Goal: Information Seeking & Learning: Learn about a topic

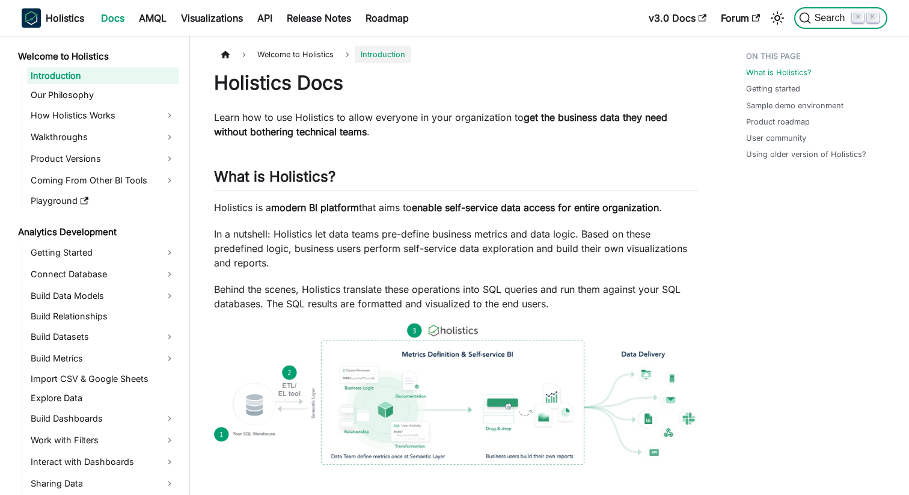
click at [811, 26] on button "Search ⌘ K" at bounding box center [840, 18] width 93 height 22
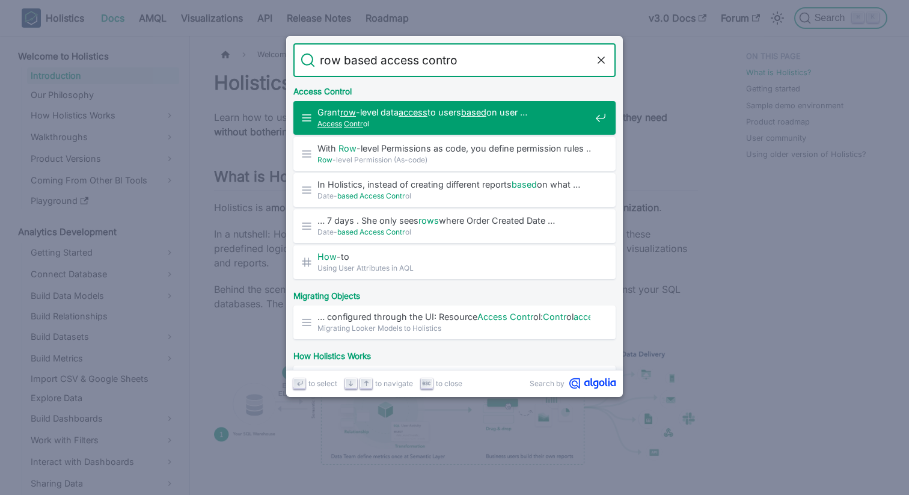
type input "row based access control"
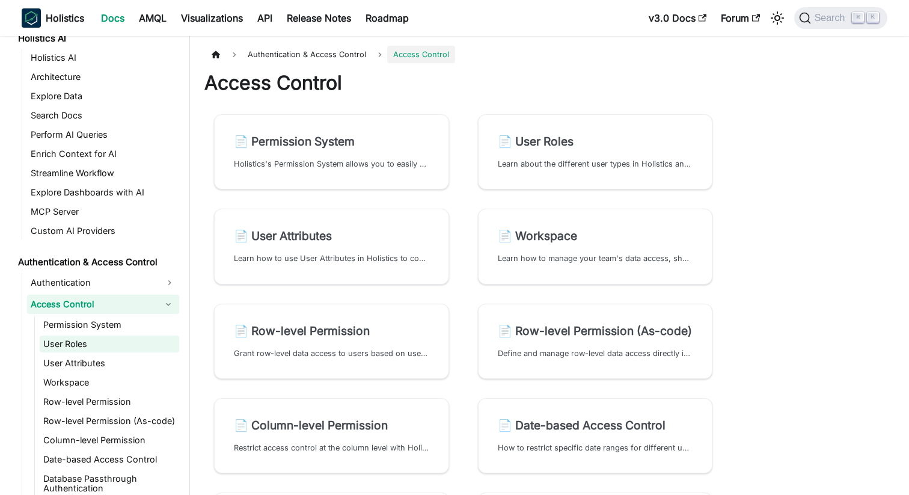
scroll to position [627, 0]
click at [87, 393] on link "Row-level Permission" at bounding box center [109, 401] width 139 height 17
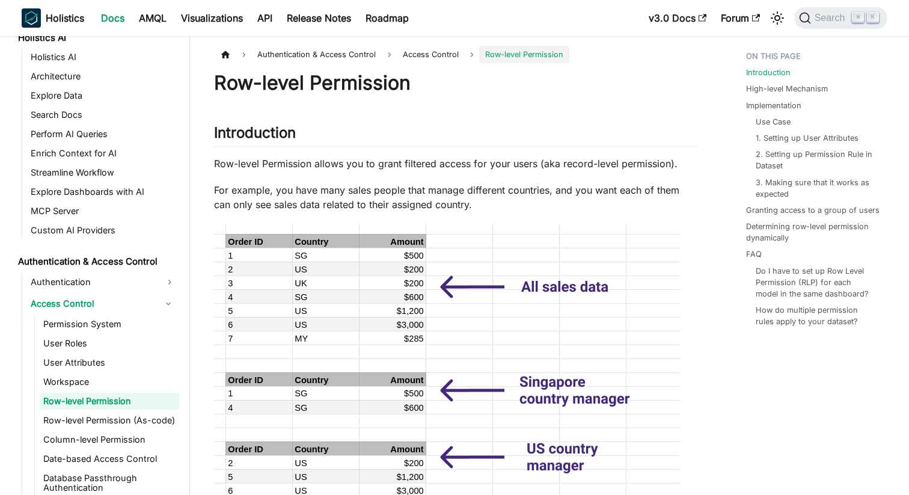
scroll to position [633, 0]
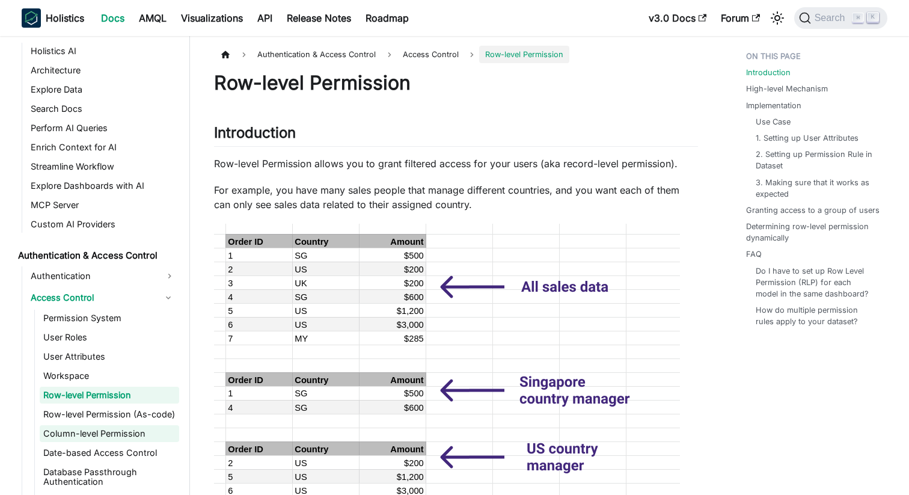
click at [114, 429] on link "Column-level Permission" at bounding box center [109, 433] width 139 height 17
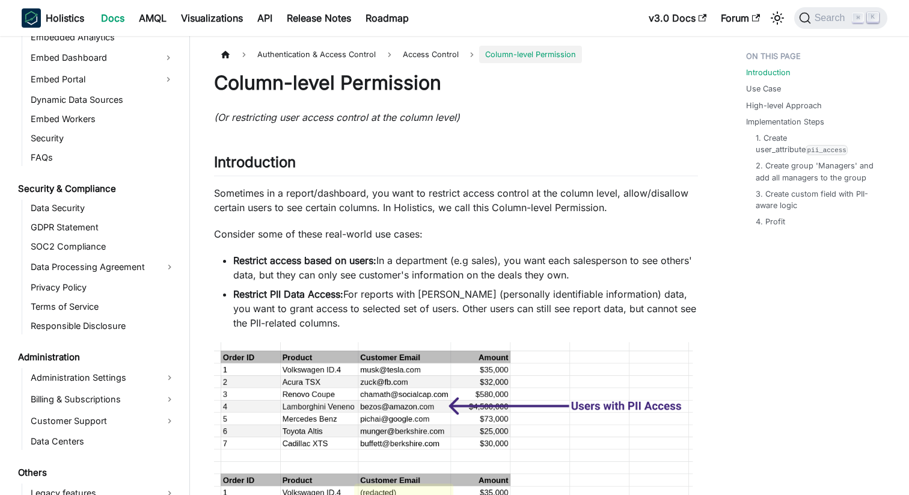
scroll to position [1562, 0]
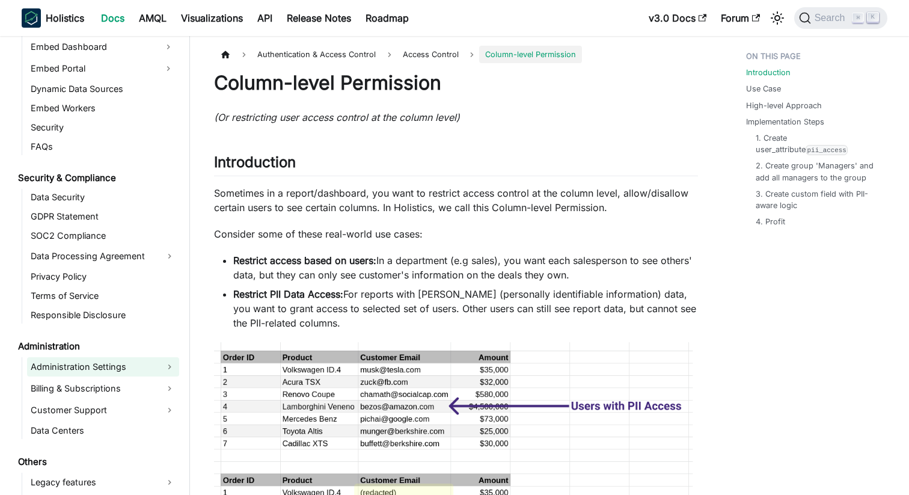
click at [122, 361] on link "Administration Settings" at bounding box center [103, 366] width 152 height 19
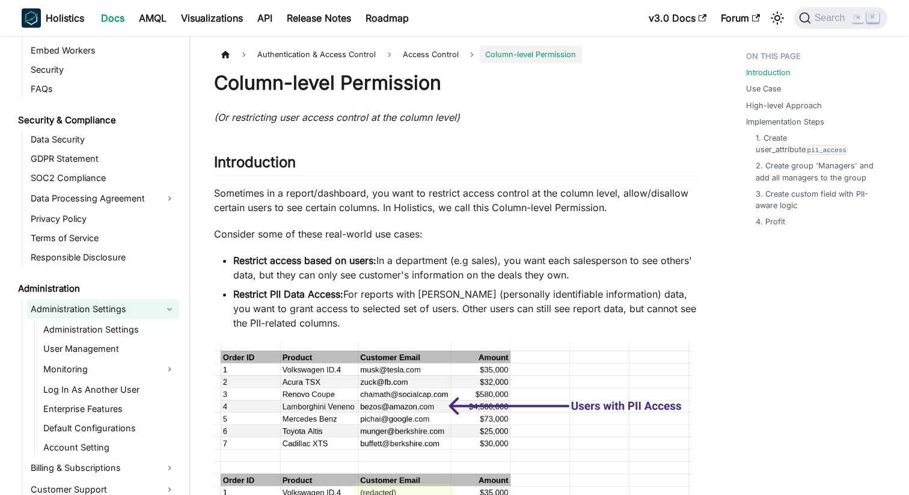
scroll to position [1672, 0]
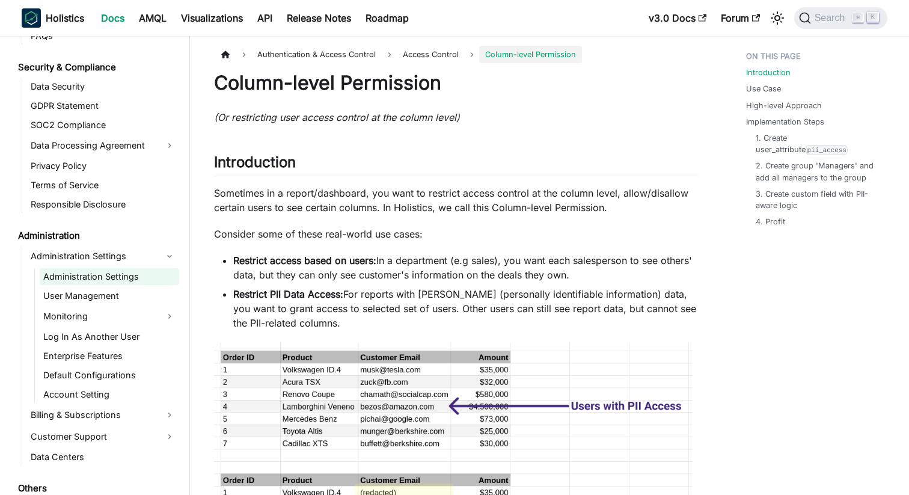
click at [101, 276] on link "Administration Settings" at bounding box center [109, 276] width 139 height 17
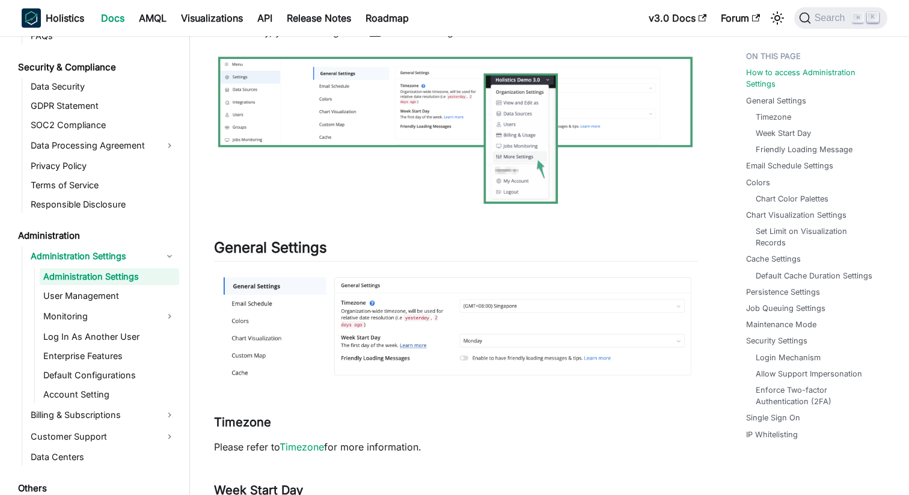
scroll to position [175, 0]
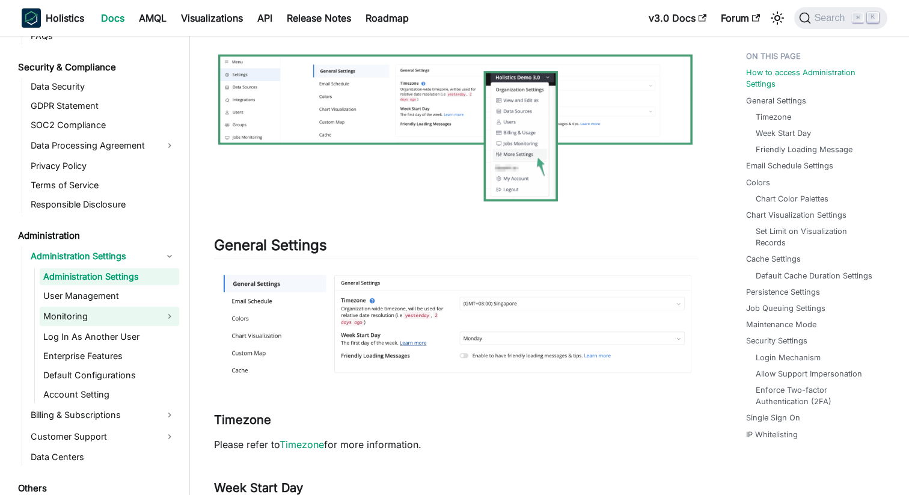
click at [112, 317] on link "Monitoring" at bounding box center [109, 316] width 139 height 19
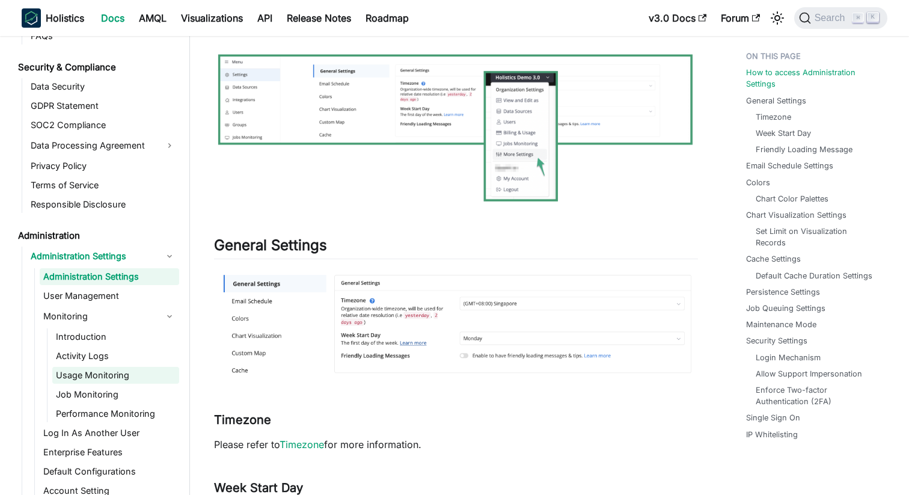
click at [103, 373] on link "Usage Monitoring" at bounding box center [115, 375] width 127 height 17
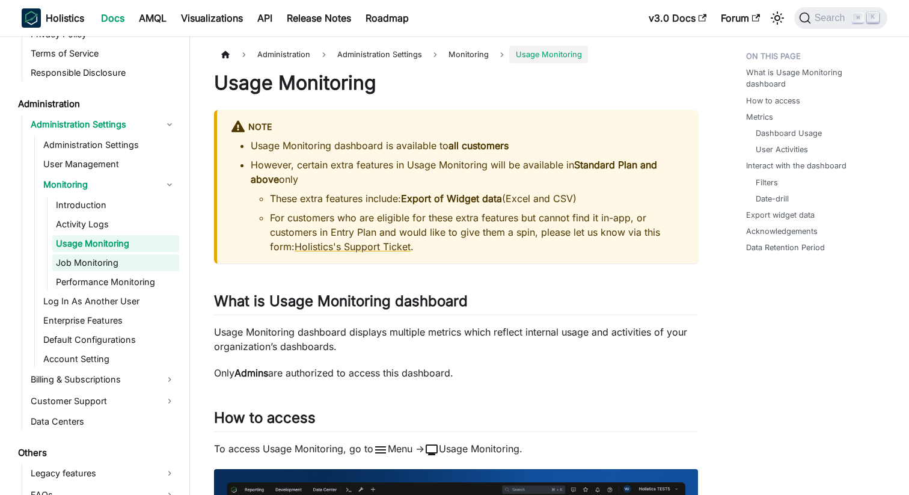
click at [104, 266] on link "Job Monitoring" at bounding box center [115, 262] width 127 height 17
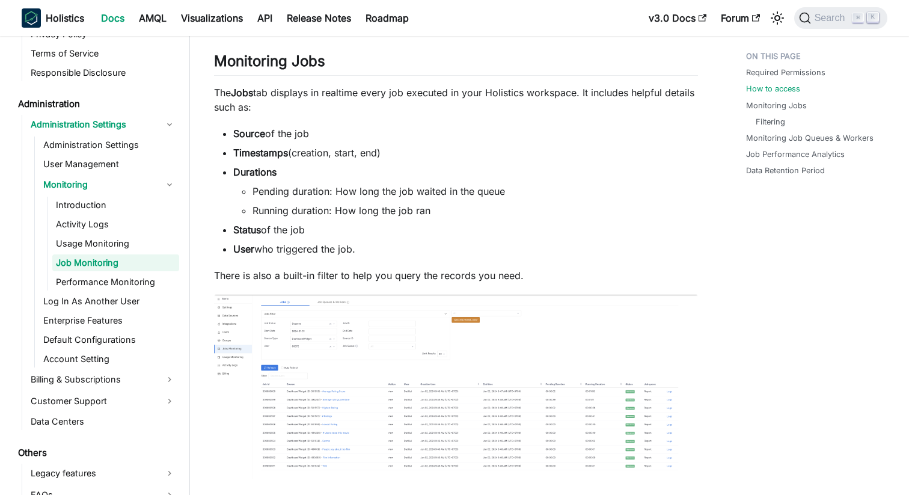
scroll to position [1164, 0]
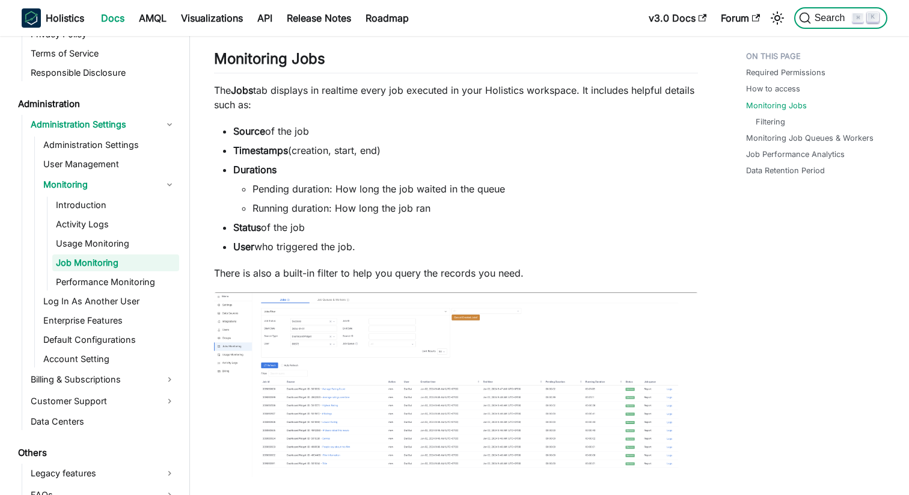
click at [820, 17] on span "Search" at bounding box center [831, 18] width 41 height 11
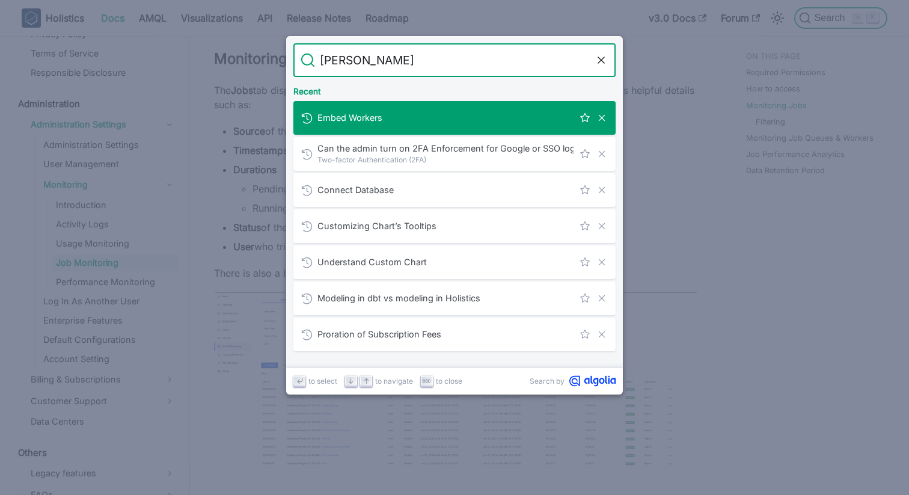
type input "saml"
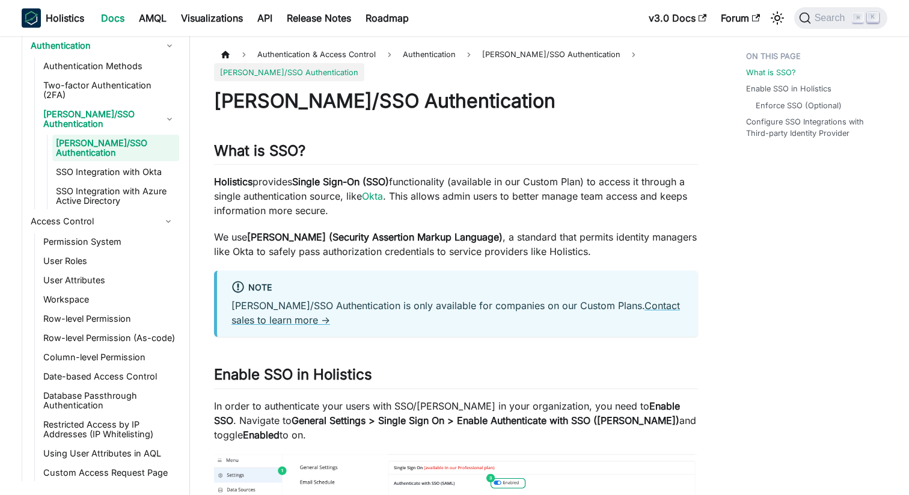
scroll to position [20, 0]
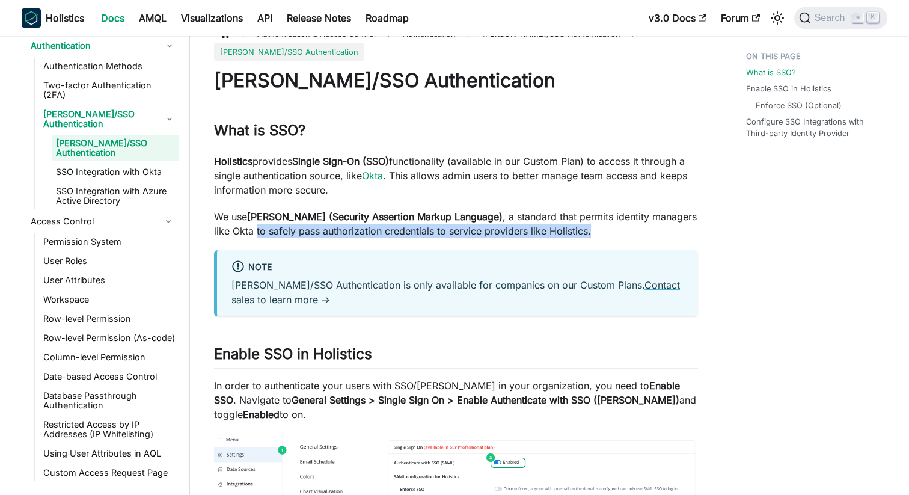
drag, startPoint x: 215, startPoint y: 232, endPoint x: 546, endPoint y: 233, distance: 331.8
click at [546, 233] on p "We use SAML (Security Assertion Markup Language) , a standard that permits iden…" at bounding box center [456, 223] width 484 height 29
copy p "to safely pass authorization credentials to service providers like Holistics."
click at [843, 17] on span "Search" at bounding box center [831, 18] width 41 height 11
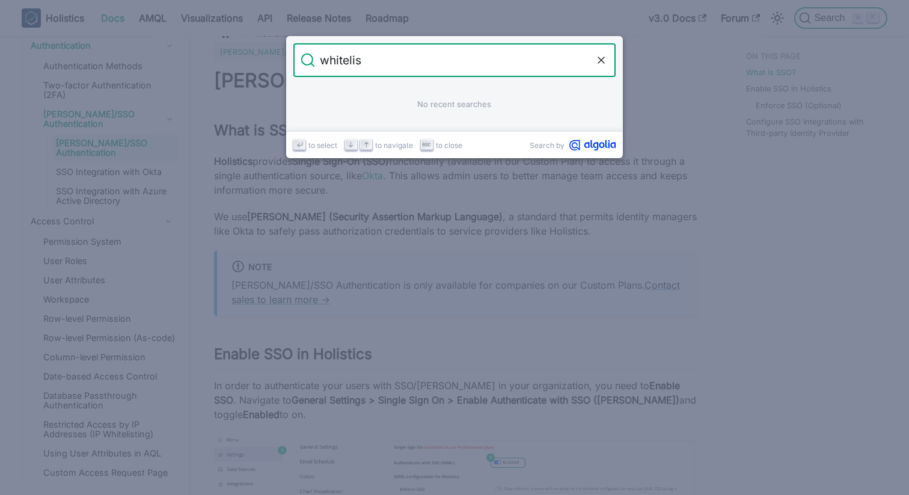
type input "whitelist"
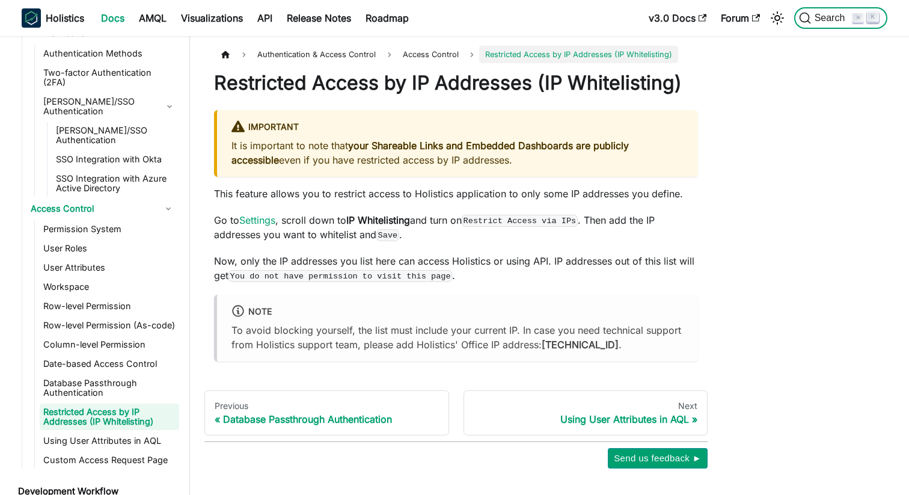
scroll to position [876, 0]
click at [820, 19] on span "Search" at bounding box center [831, 18] width 41 height 11
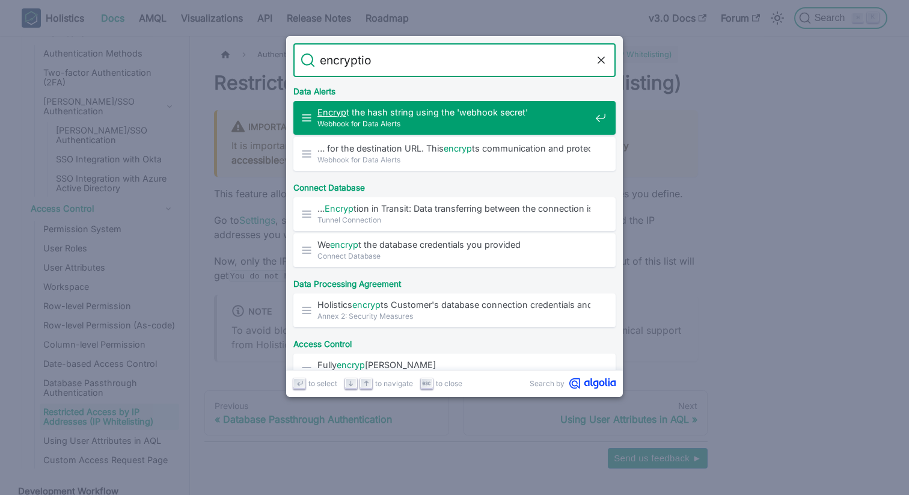
type input "encryption"
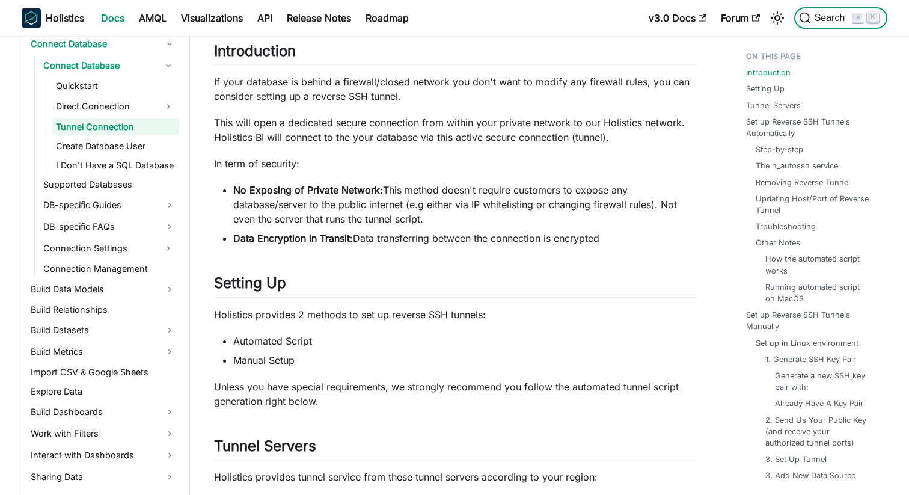
scroll to position [228, 0]
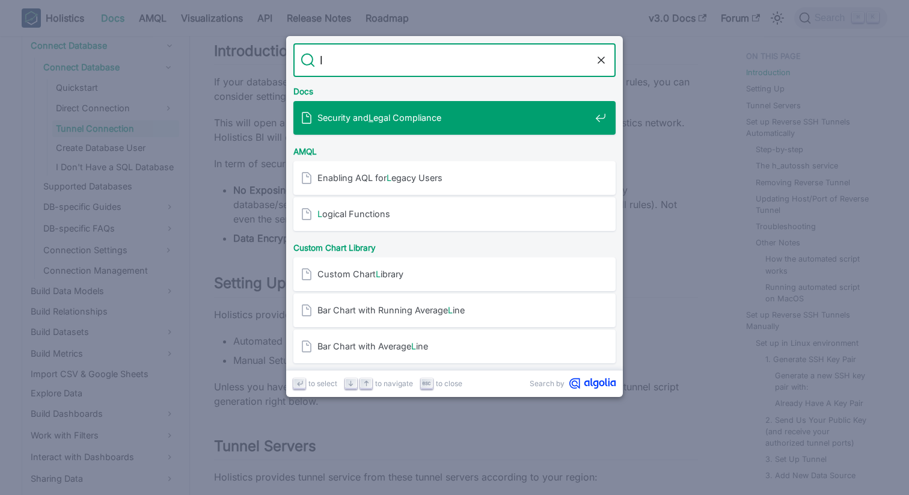
click at [480, 91] on p "If your database is behind a firewall/closed network you don't want to modify a…" at bounding box center [456, 89] width 484 height 29
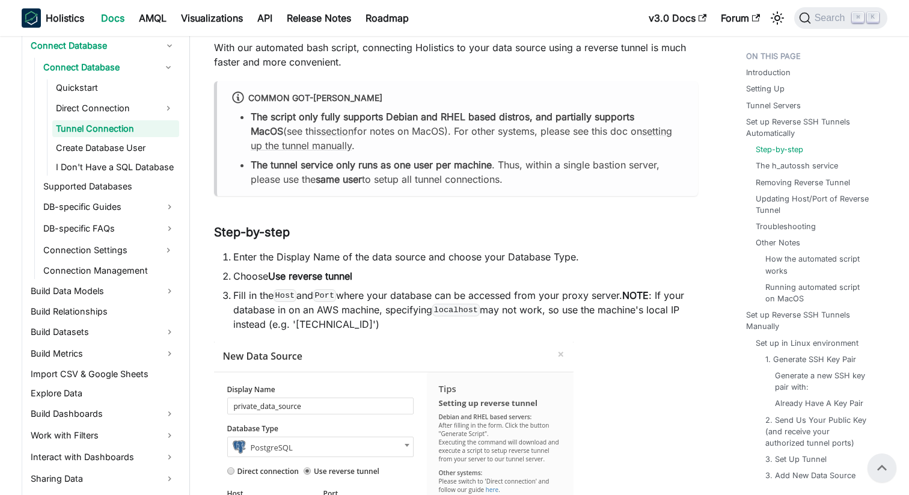
scroll to position [689, 0]
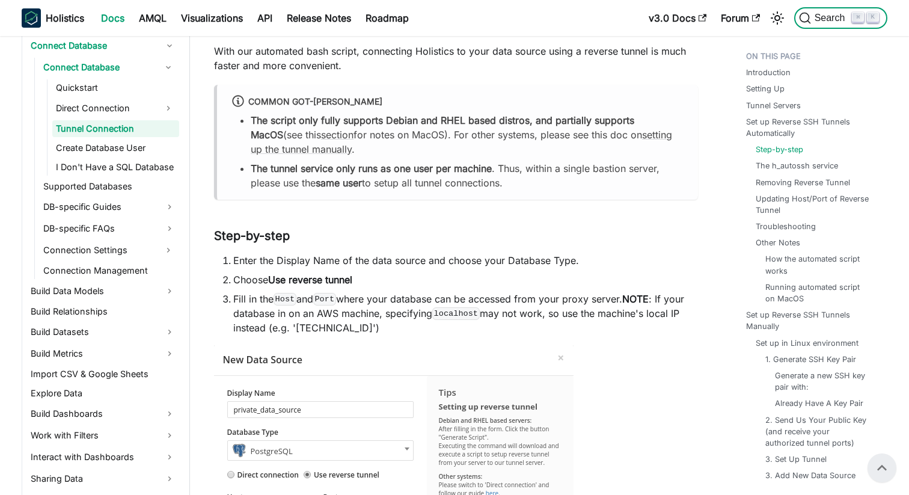
click at [819, 18] on span "Search" at bounding box center [831, 18] width 41 height 11
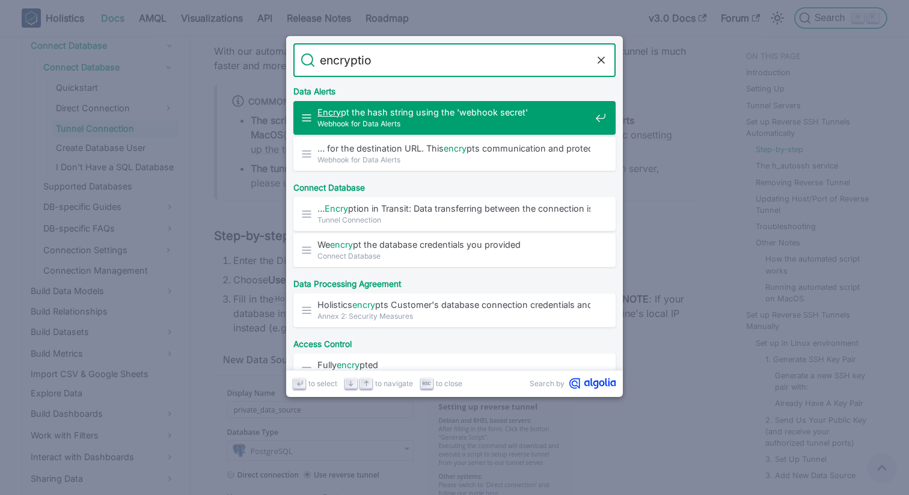
type input "encryption"
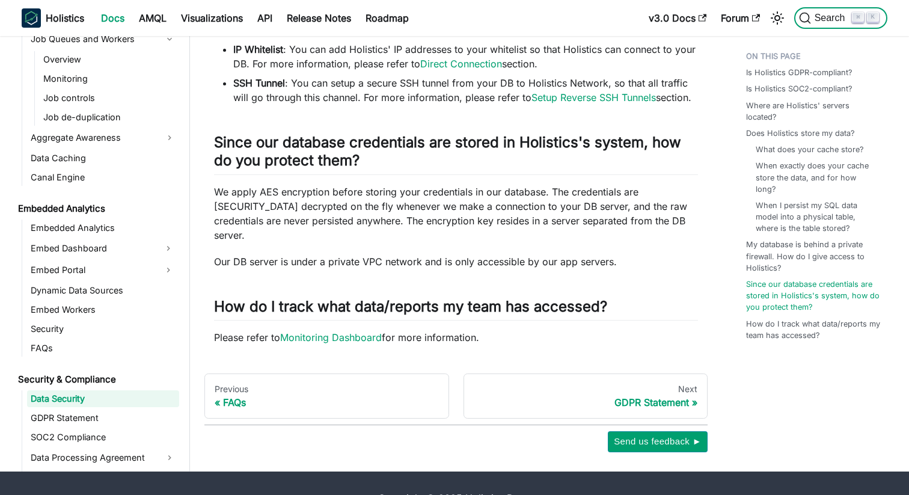
scroll to position [1792, 0]
click at [422, 205] on p "We apply AES encryption before storing your credentials in our database. The cr…" at bounding box center [456, 214] width 484 height 58
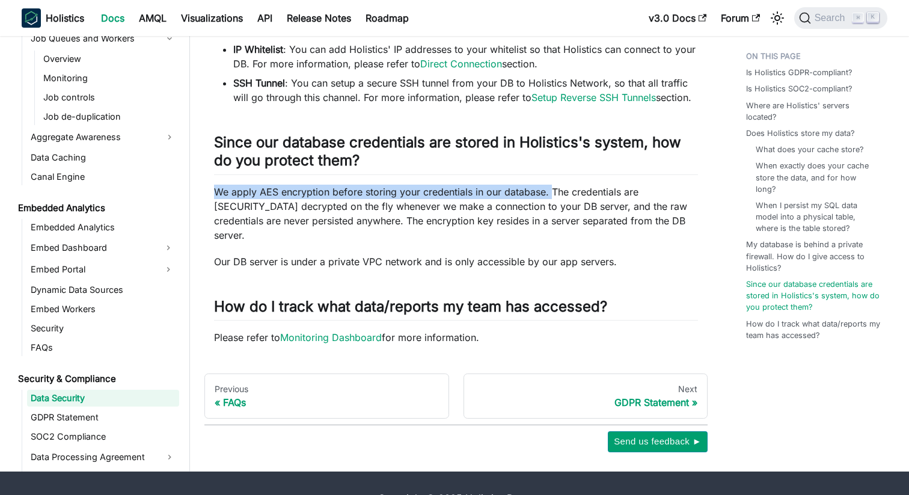
drag, startPoint x: 214, startPoint y: 178, endPoint x: 552, endPoint y: 176, distance: 338.5
click at [552, 185] on p "We apply AES encryption before storing your credentials in our database. The cr…" at bounding box center [456, 214] width 484 height 58
copy p "We apply AES encryption before storing your credentials in our database."
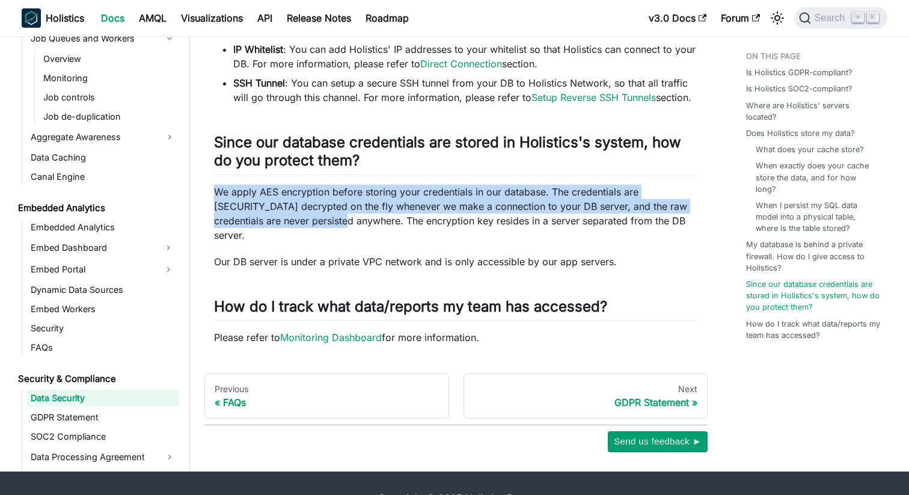
click at [307, 205] on p "We apply AES encryption before storing your credentials in our database. The cr…" at bounding box center [456, 214] width 484 height 58
copy p "We apply AES encryption before storing your credentials in our database. The cr…"
click at [827, 8] on button "Search ⌘ K" at bounding box center [840, 18] width 93 height 22
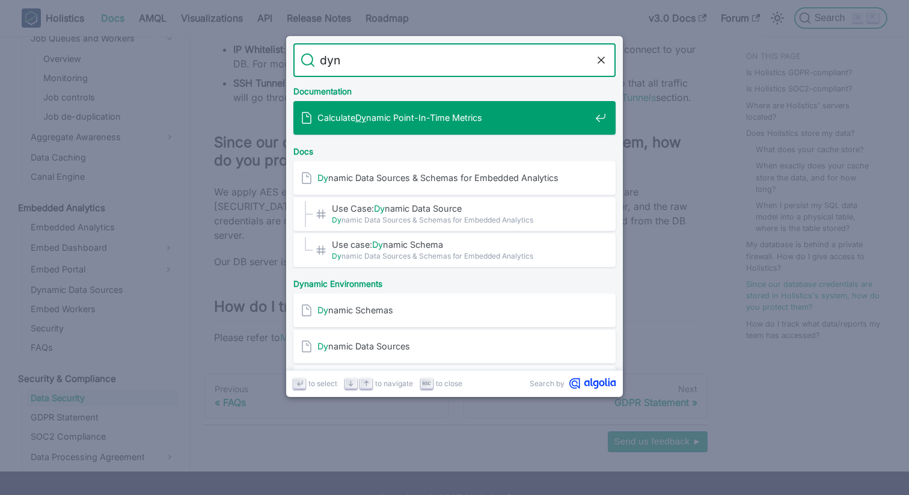
type input "dyna"
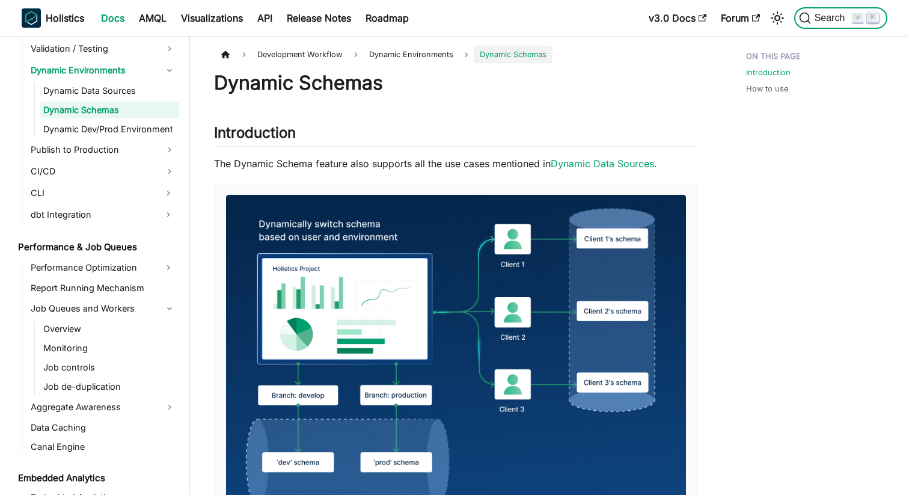
scroll to position [1601, 0]
